Goal: Task Accomplishment & Management: Manage account settings

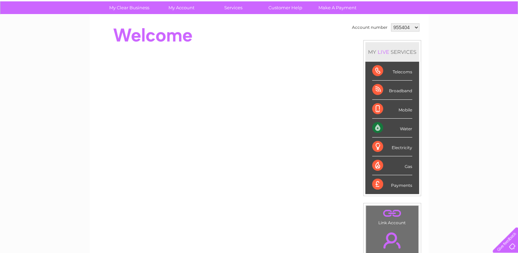
scroll to position [36, 0]
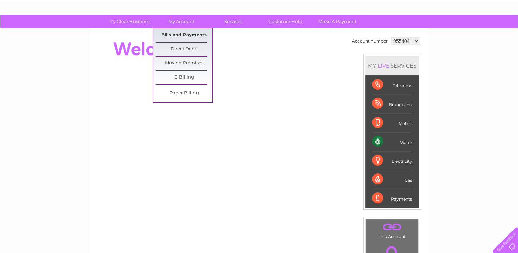
click at [185, 34] on link "Bills and Payments" at bounding box center [184, 35] width 56 height 14
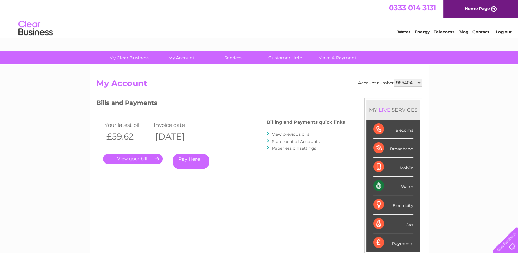
click at [135, 159] on link "." at bounding box center [133, 159] width 60 height 10
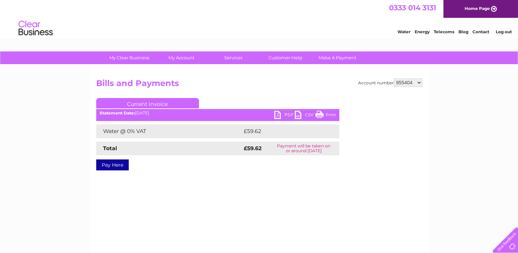
click at [318, 114] on link "Print" at bounding box center [325, 116] width 21 height 10
